Goal: Task Accomplishment & Management: Complete application form

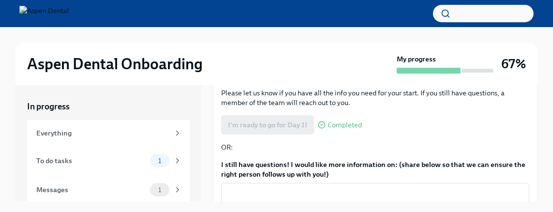
scroll to position [155, 0]
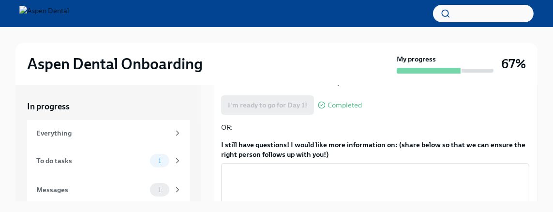
click at [430, 61] on strong "My progress" at bounding box center [416, 59] width 39 height 10
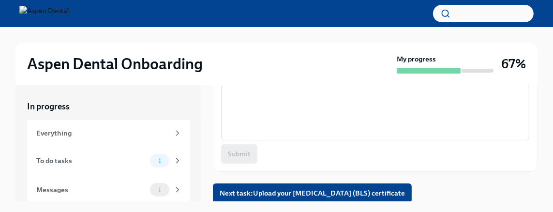
scroll to position [234, 0]
click at [352, 188] on span "Next task : Upload your [MEDICAL_DATA] (BLS) certificate" at bounding box center [312, 193] width 185 height 10
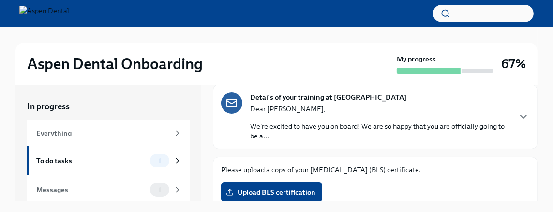
scroll to position [66, 0]
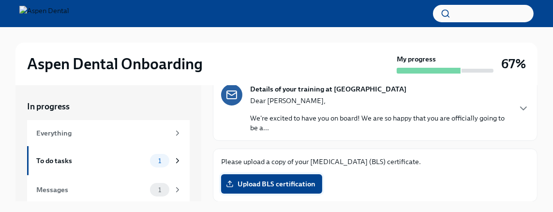
click at [277, 184] on span "Upload BLS certification" at bounding box center [272, 184] width 88 height 10
click at [0, 0] on input "Upload BLS certification" at bounding box center [0, 0] width 0 height 0
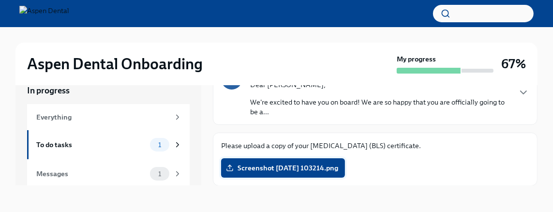
click at [301, 166] on span "Screenshot [DATE] 103214.png" at bounding box center [283, 168] width 110 height 10
click at [0, 0] on input "Screenshot [DATE] 103214.png" at bounding box center [0, 0] width 0 height 0
click at [269, 112] on p "We're excited to have you on board! We are so happy that you are officially goi…" at bounding box center [380, 106] width 260 height 19
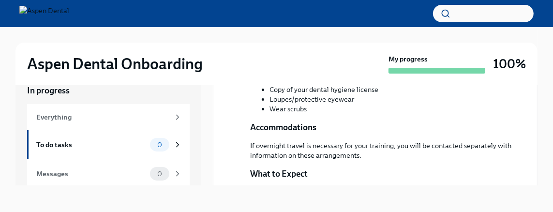
scroll to position [339, 0]
